Goal: Check status: Check status

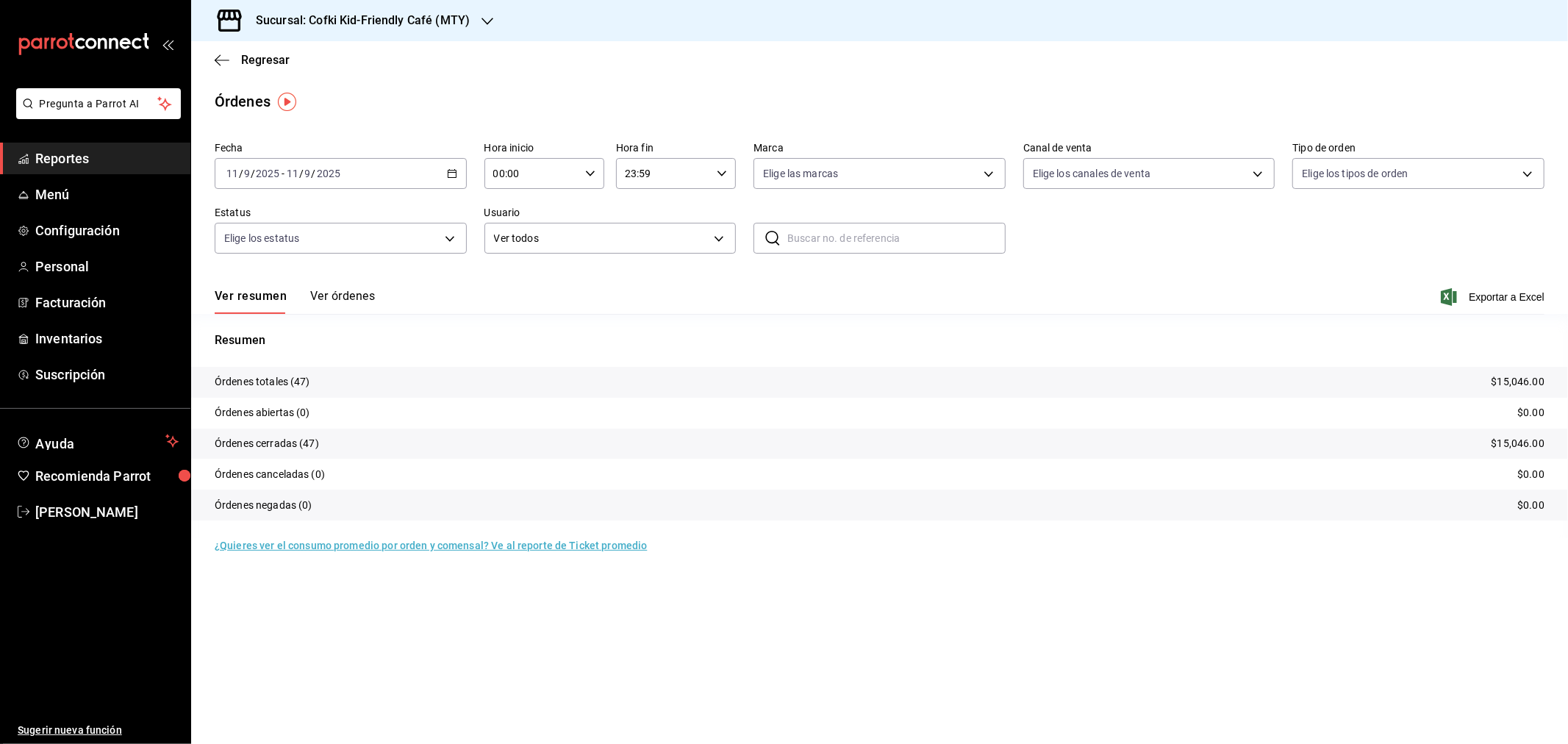
click at [326, 179] on input "2025" at bounding box center [328, 173] width 25 height 12
click at [246, 216] on span "Hoy" at bounding box center [284, 218] width 114 height 16
click at [468, 15] on div "Sucursal: Cofki Kid-Friendly Café (MTY)" at bounding box center [351, 20] width 296 height 41
click at [328, 93] on div "Cofki Cafe ([GEOGRAPHIC_DATA])" at bounding box center [301, 96] width 197 height 16
click at [333, 299] on button "Ver órdenes" at bounding box center [342, 301] width 65 height 25
